Goal: Task Accomplishment & Management: Use online tool/utility

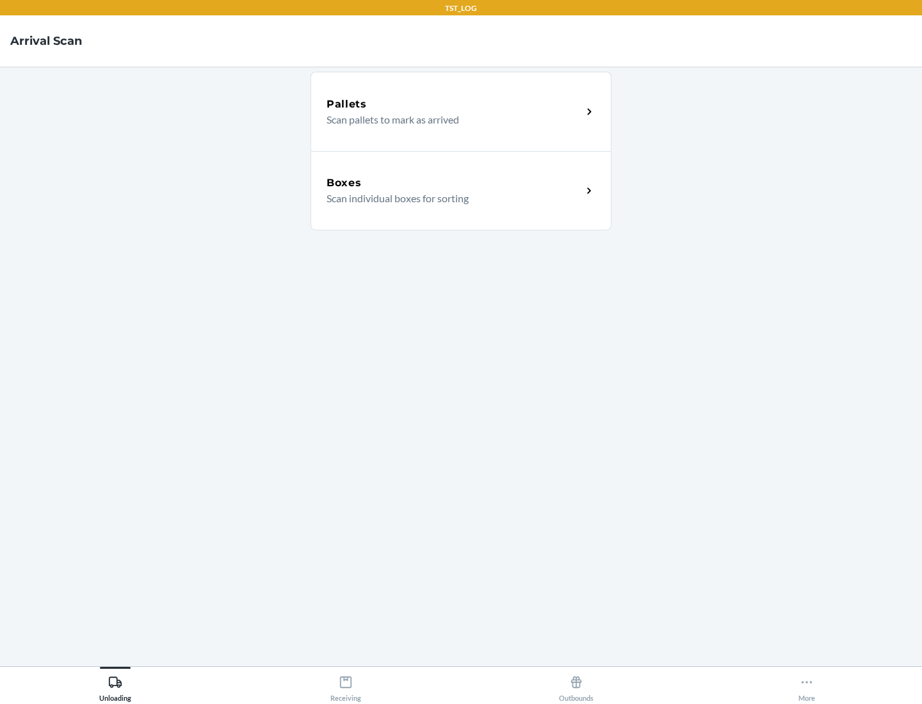
click at [454, 183] on div "Boxes" at bounding box center [454, 182] width 255 height 15
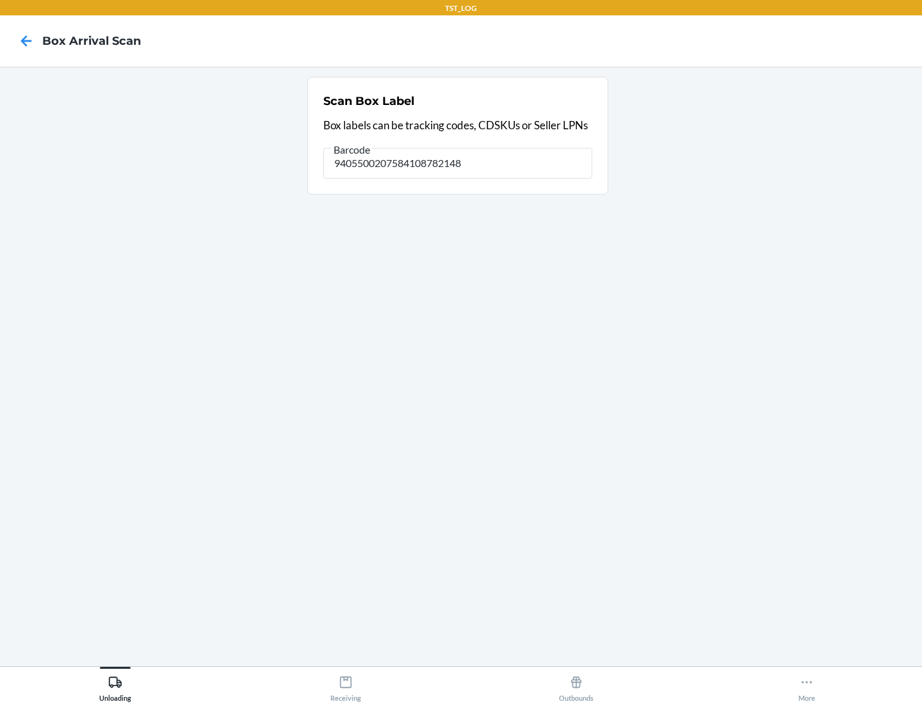
type input "9405500207584108782148"
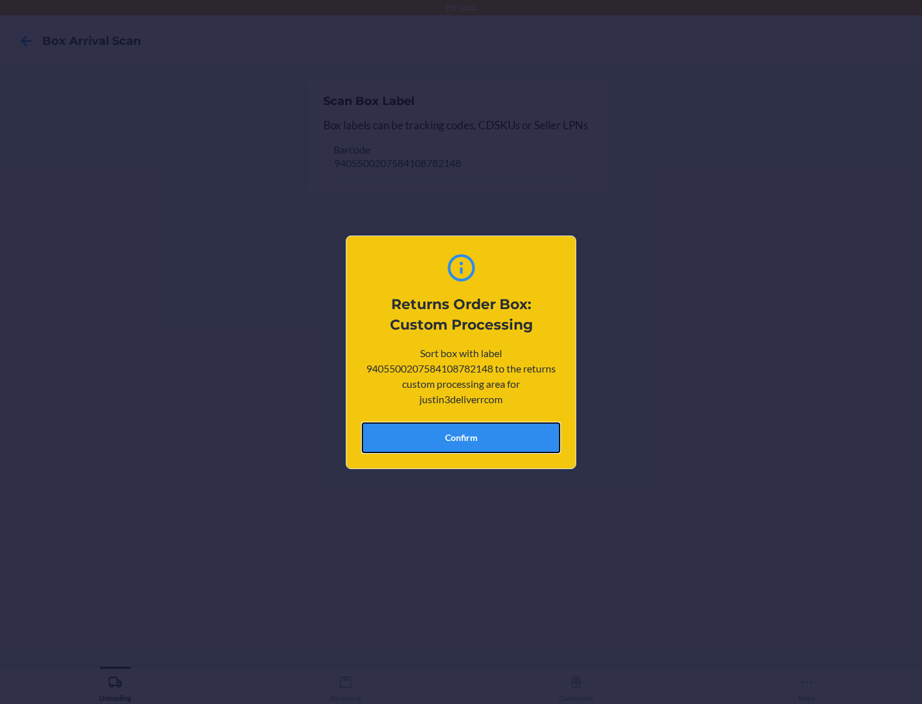
click at [461, 437] on button "Confirm" at bounding box center [461, 438] width 198 height 31
